Goal: Task Accomplishment & Management: Use online tool/utility

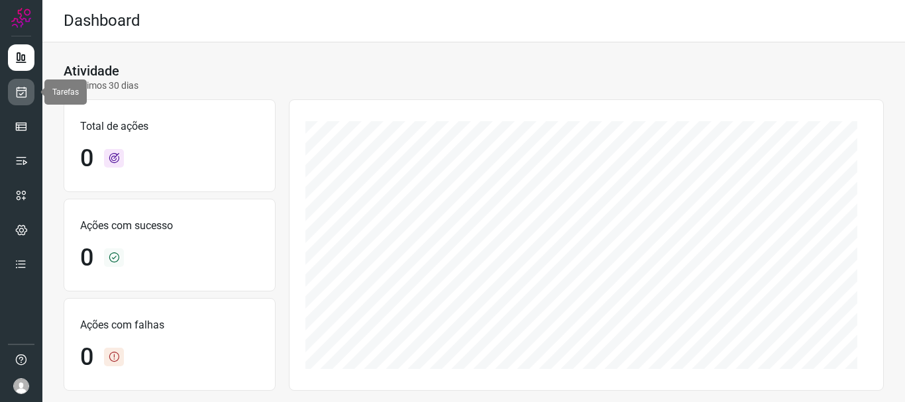
click at [24, 93] on icon at bounding box center [22, 91] width 14 height 13
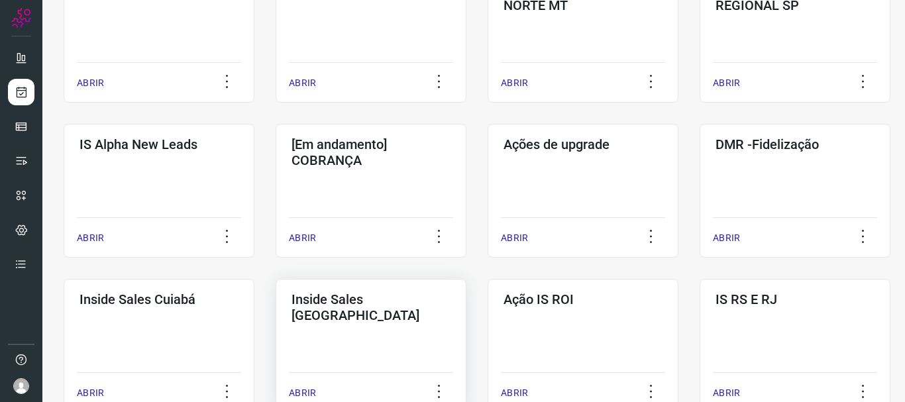
scroll to position [464, 0]
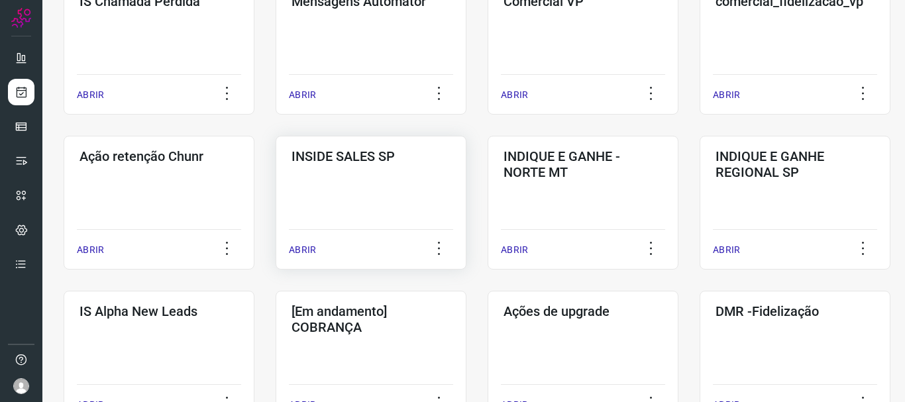
click at [300, 249] on p "ABRIR" at bounding box center [302, 250] width 27 height 14
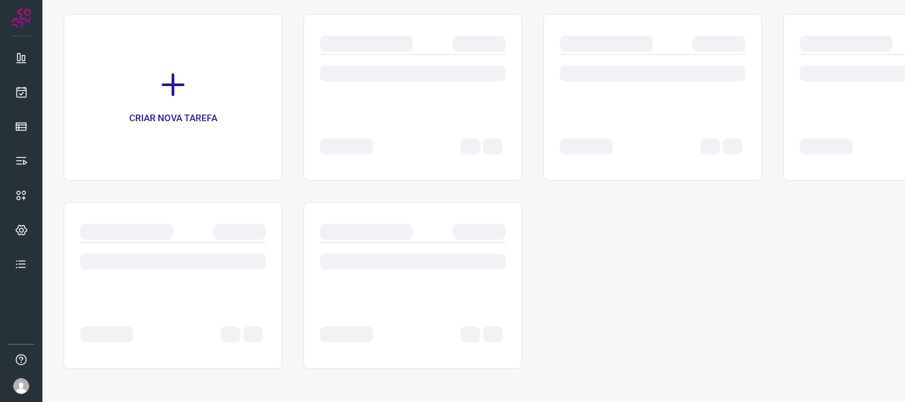
scroll to position [91, 0]
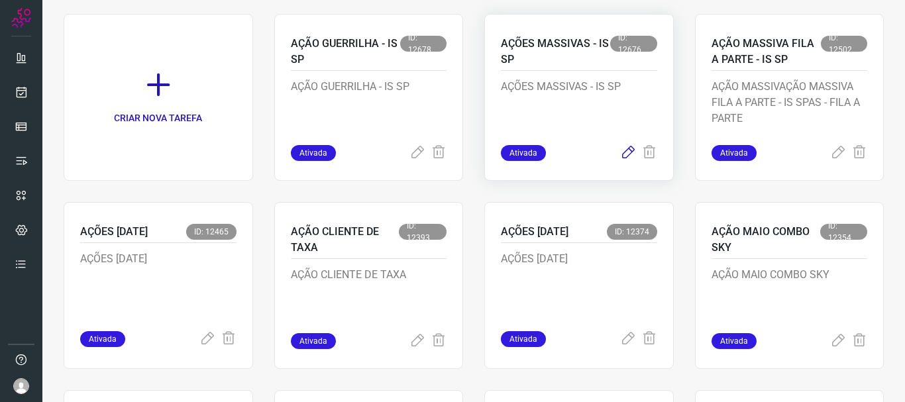
click at [620, 152] on icon at bounding box center [628, 153] width 16 height 16
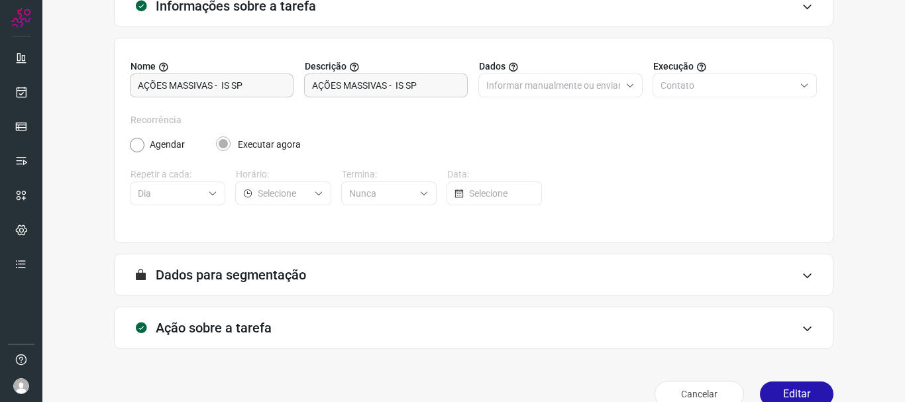
scroll to position [115, 0]
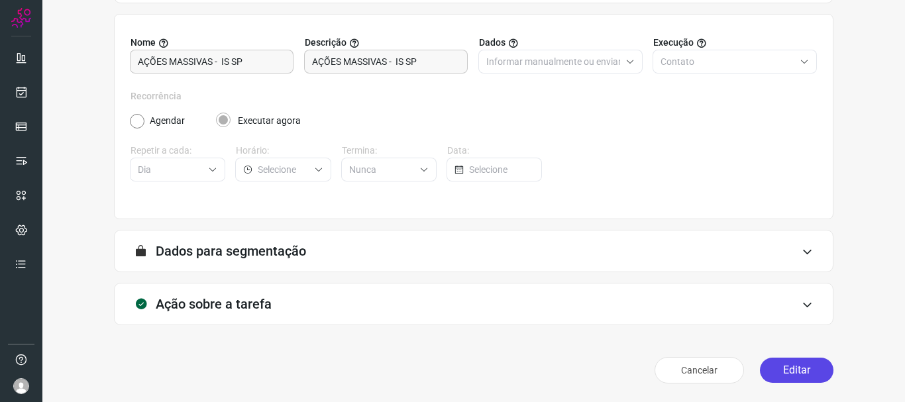
click at [765, 363] on button "Editar" at bounding box center [797, 370] width 74 height 25
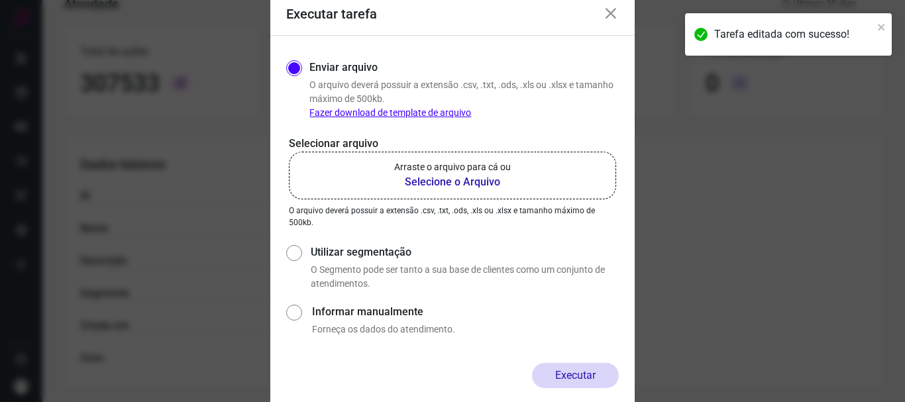
click at [454, 182] on b "Selecione o Arquivo" at bounding box center [452, 182] width 117 height 16
click at [0, 0] on input "Arraste o arquivo para cá ou Selecione o Arquivo" at bounding box center [0, 0] width 0 height 0
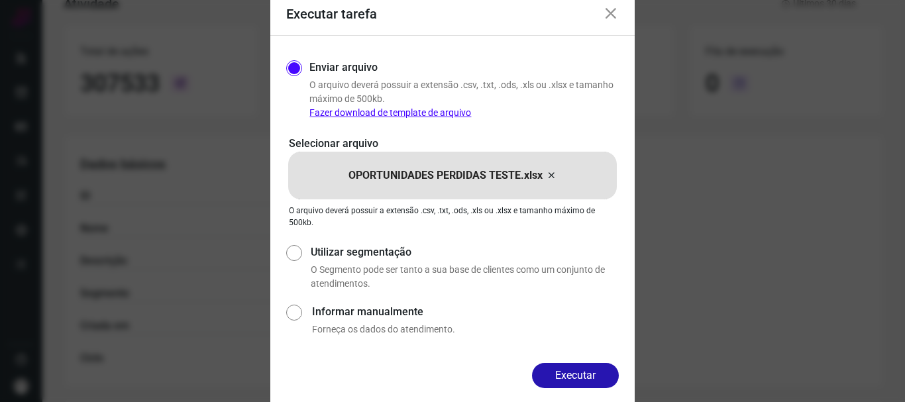
click at [579, 379] on button "Executar" at bounding box center [575, 375] width 87 height 25
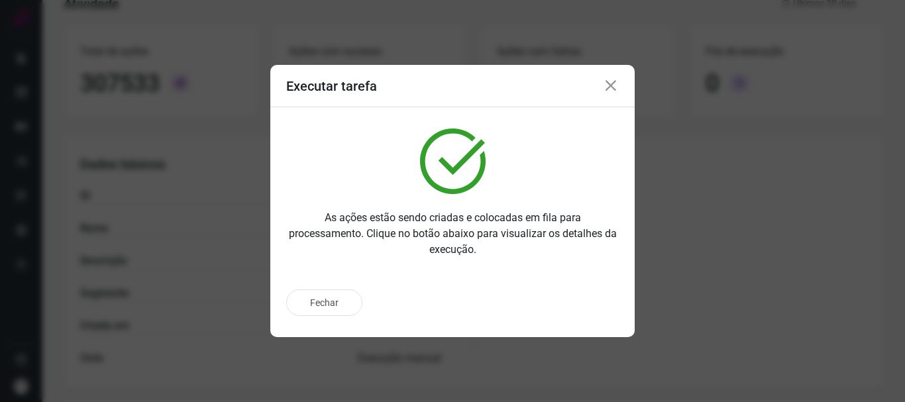
click at [609, 87] on icon at bounding box center [611, 86] width 16 height 16
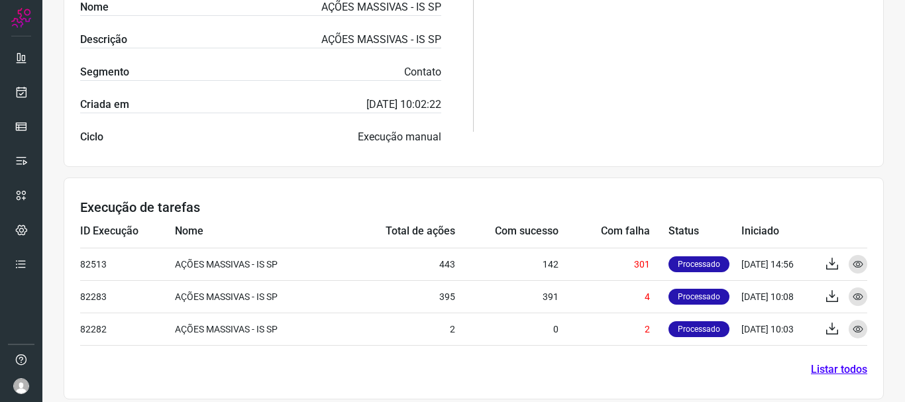
scroll to position [347, 0]
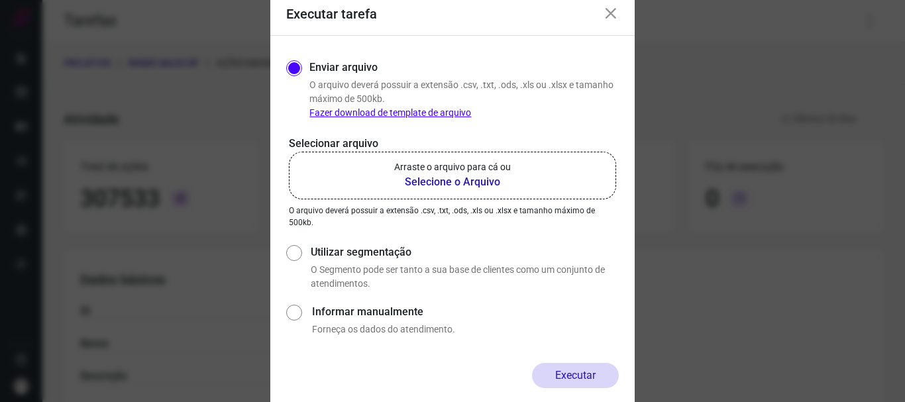
click at [462, 177] on b "Selecione o Arquivo" at bounding box center [452, 182] width 117 height 16
click at [0, 0] on input "Arraste o arquivo para cá ou Selecione o Arquivo" at bounding box center [0, 0] width 0 height 0
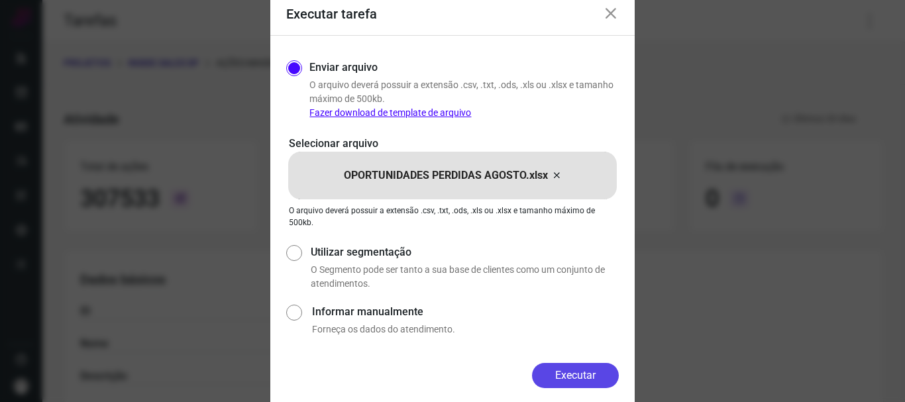
click at [586, 373] on button "Executar" at bounding box center [575, 375] width 87 height 25
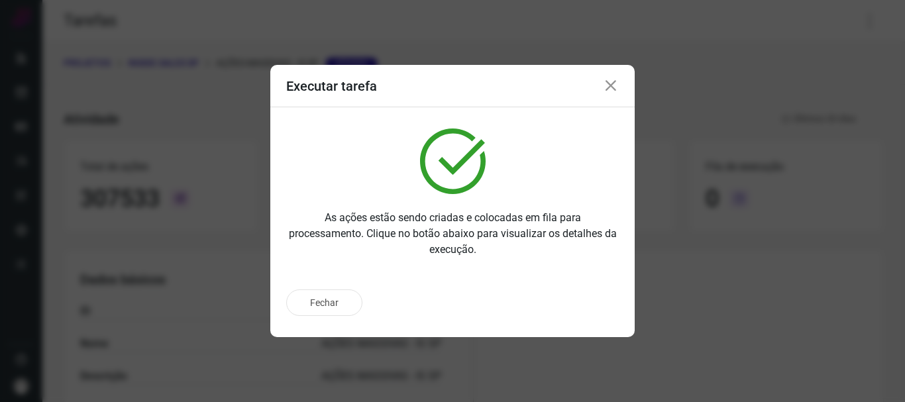
click at [612, 85] on icon at bounding box center [611, 86] width 16 height 16
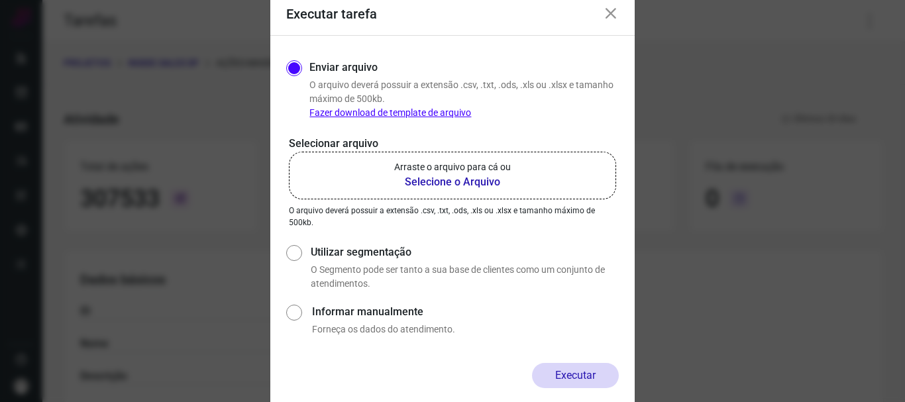
click at [612, 16] on icon at bounding box center [611, 14] width 16 height 16
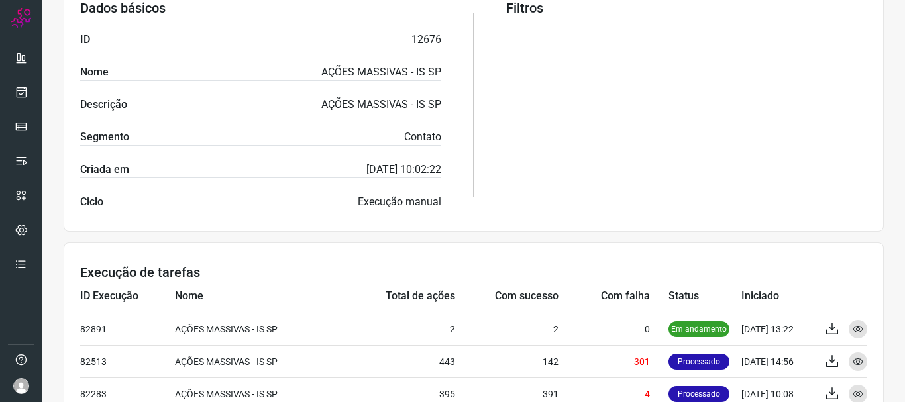
scroll to position [379, 0]
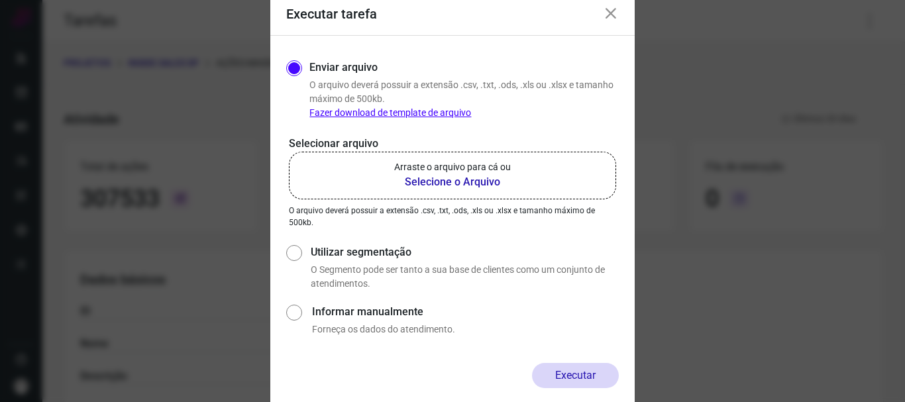
click at [609, 17] on icon at bounding box center [611, 14] width 16 height 16
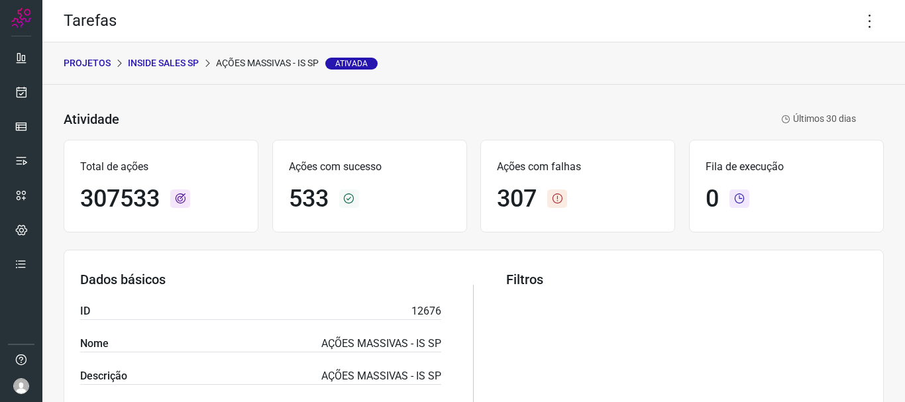
click at [261, 60] on p "AÇÕES MASSIVAS - IS SP Ativada" at bounding box center [297, 63] width 162 height 14
click at [170, 64] on p "INSIDE SALES SP" at bounding box center [163, 63] width 71 height 14
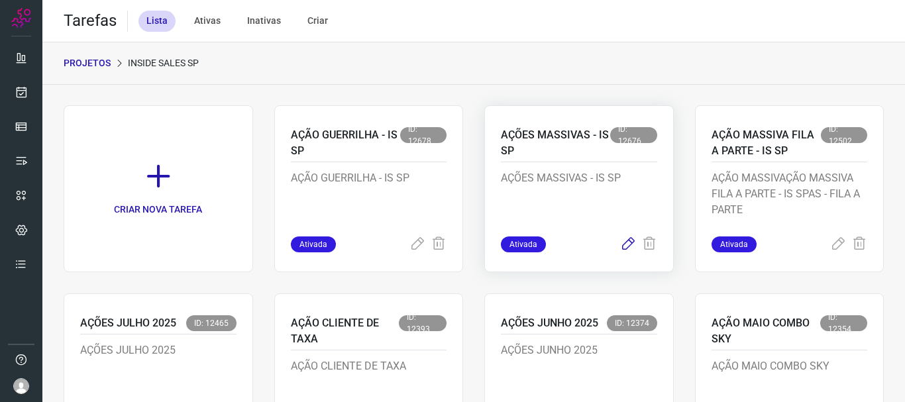
click at [620, 248] on icon at bounding box center [628, 244] width 16 height 16
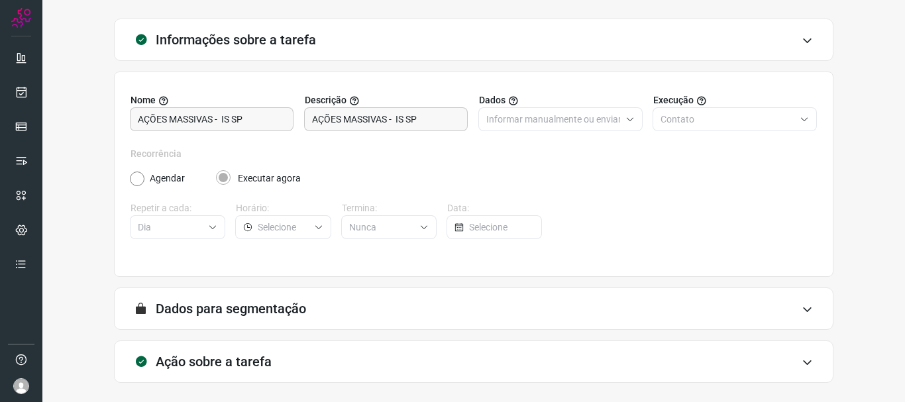
scroll to position [115, 0]
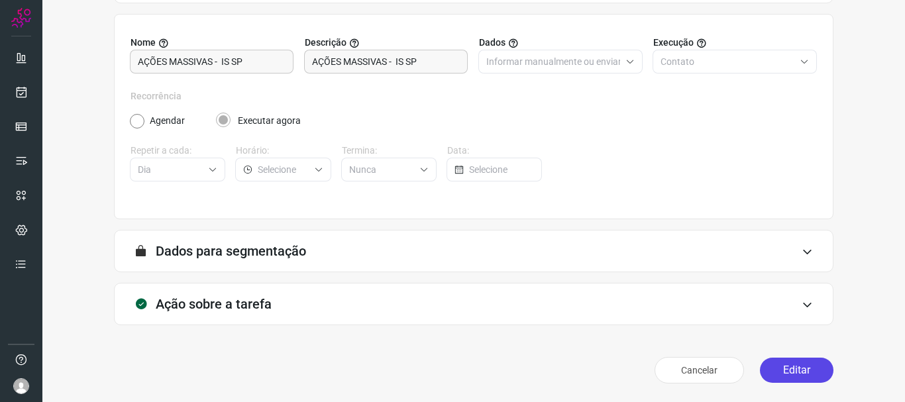
click at [793, 363] on button "Editar" at bounding box center [797, 370] width 74 height 25
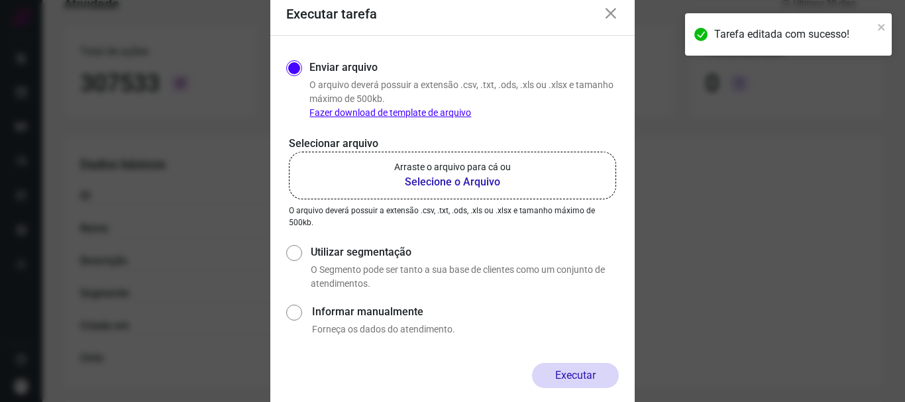
click at [611, 11] on icon at bounding box center [611, 14] width 16 height 16
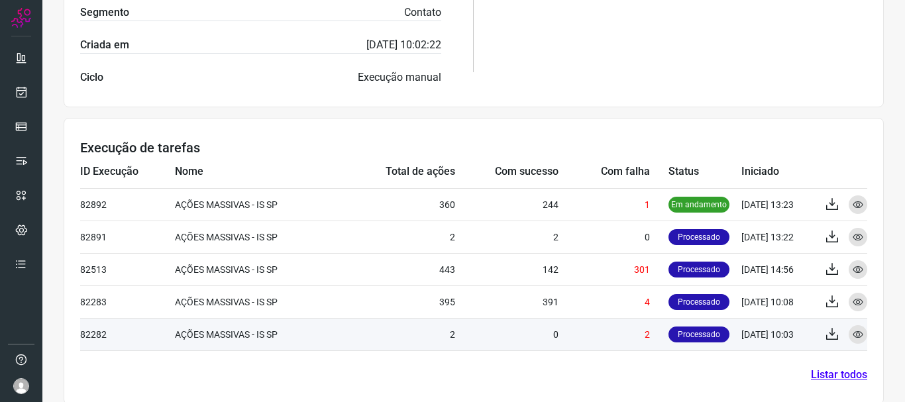
scroll to position [412, 0]
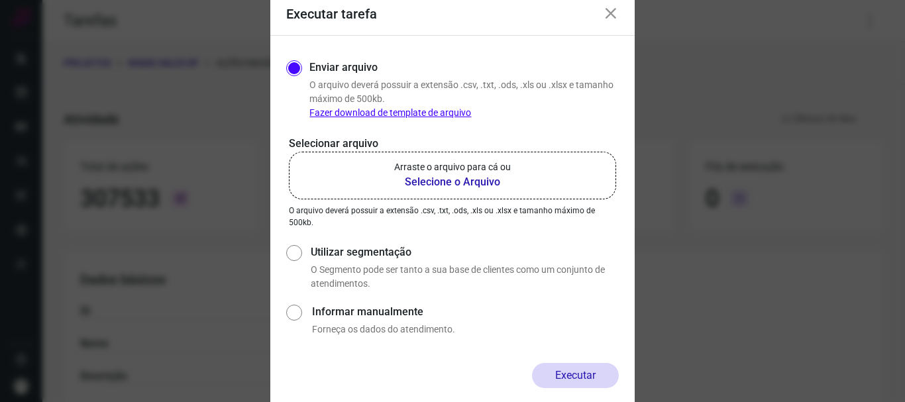
click at [614, 13] on icon at bounding box center [611, 14] width 16 height 16
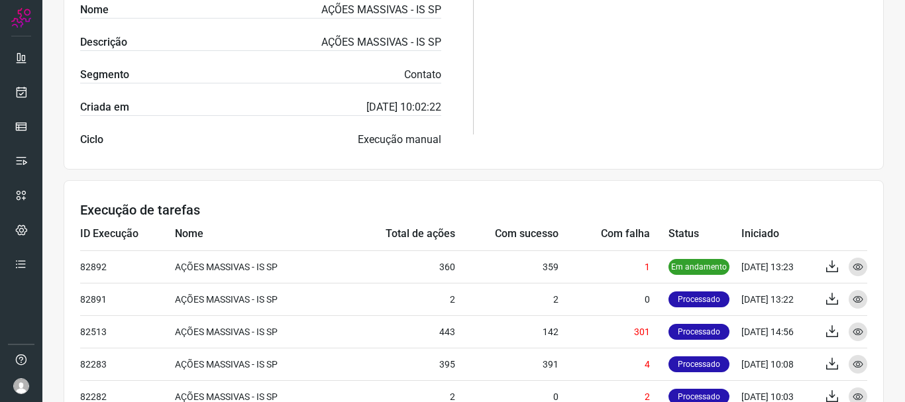
scroll to position [412, 0]
